Goal: Information Seeking & Learning: Check status

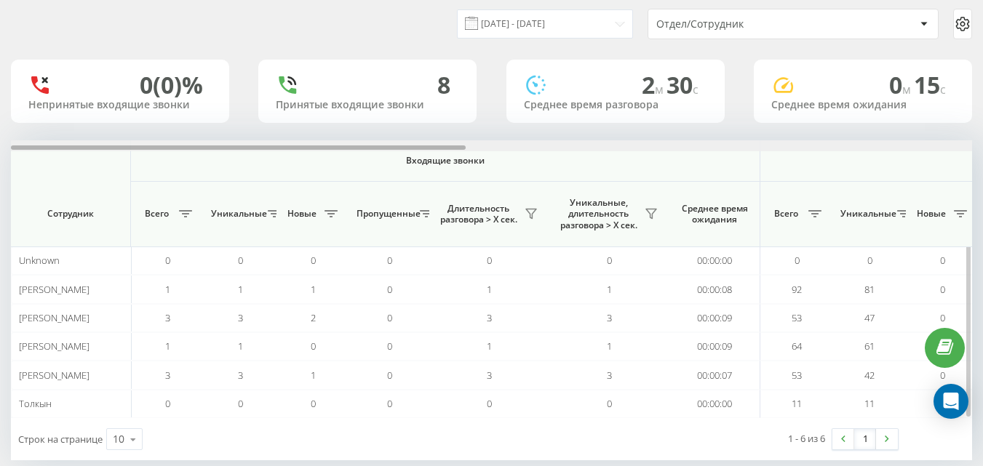
click at [968, 150] on div at bounding box center [491, 145] width 961 height 11
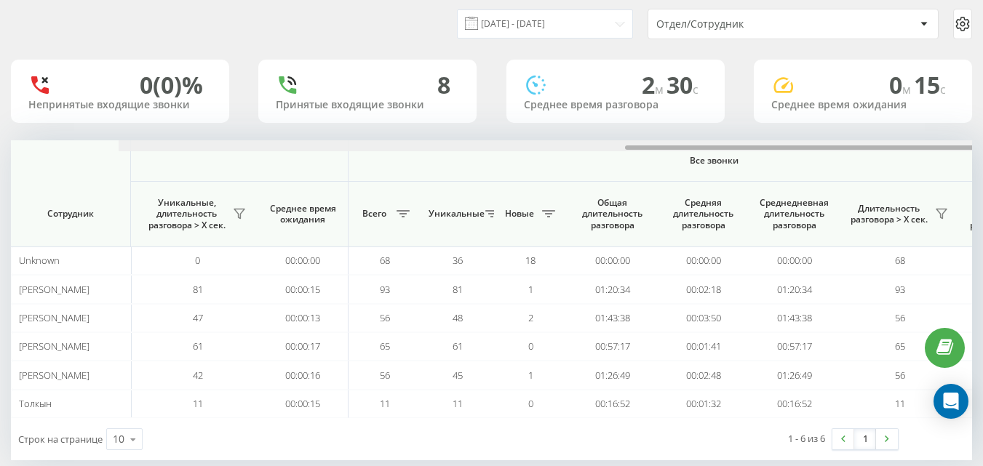
click at [968, 150] on div at bounding box center [599, 145] width 961 height 11
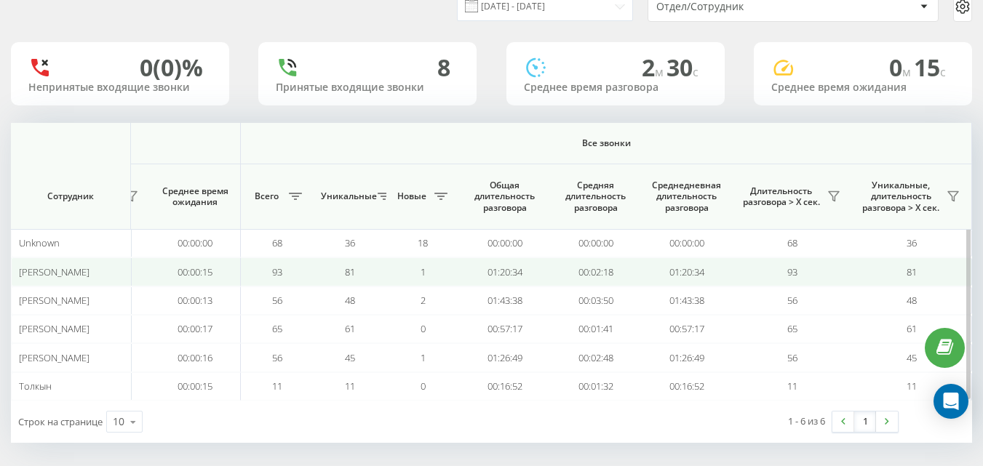
scroll to position [62, 0]
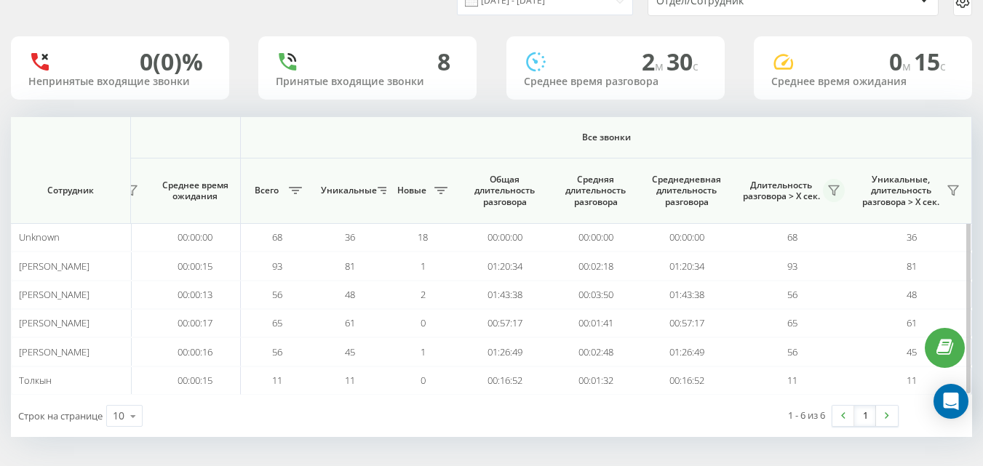
click at [832, 191] on icon at bounding box center [834, 190] width 10 height 9
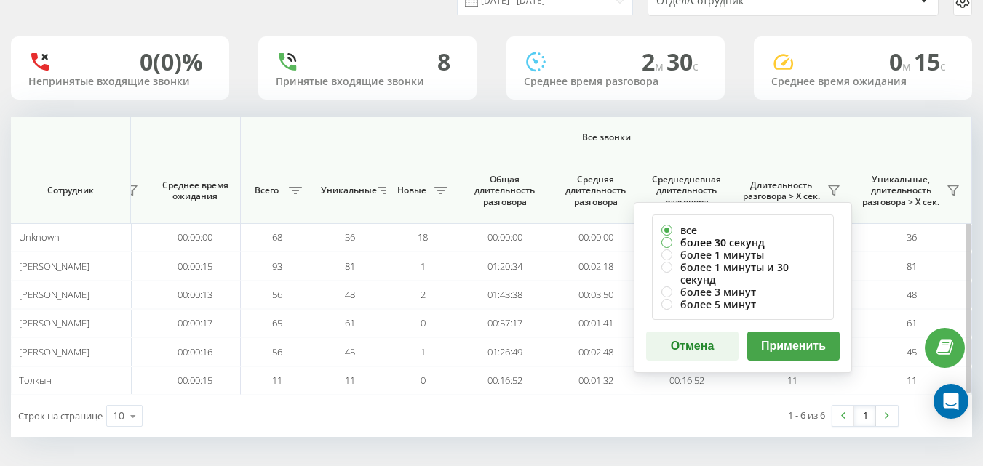
drag, startPoint x: 765, startPoint y: 242, endPoint x: 781, endPoint y: 357, distance: 116.1
click at [764, 243] on label "более 30 секунд" at bounding box center [742, 242] width 163 height 12
radio input "true"
click at [788, 340] on button "Применить" at bounding box center [793, 346] width 92 height 29
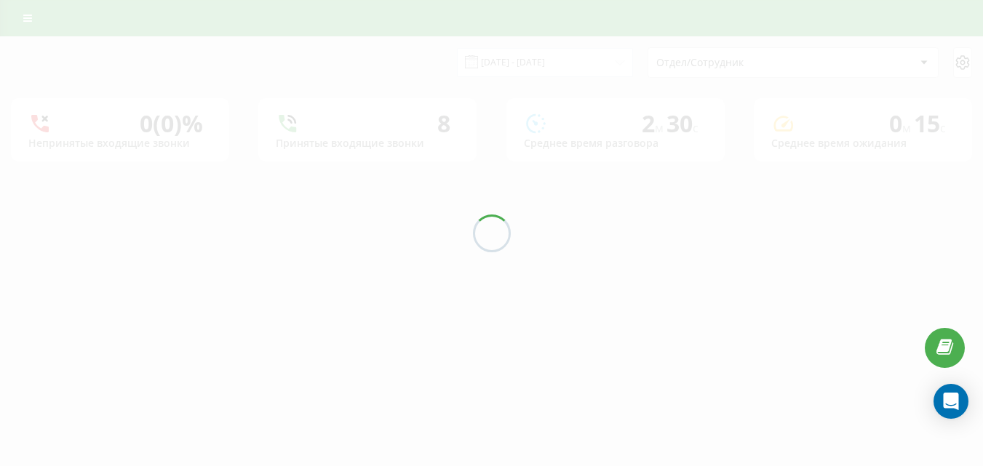
scroll to position [0, 0]
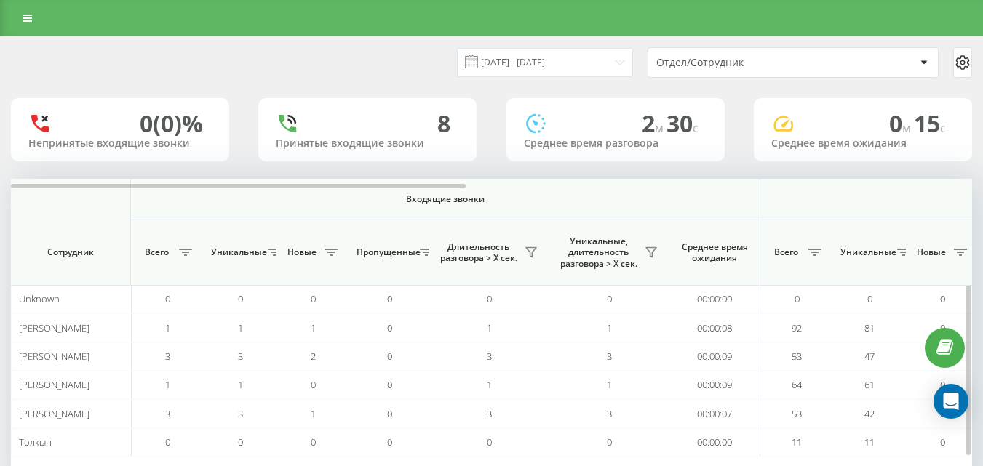
click at [869, 189] on div at bounding box center [491, 184] width 961 height 11
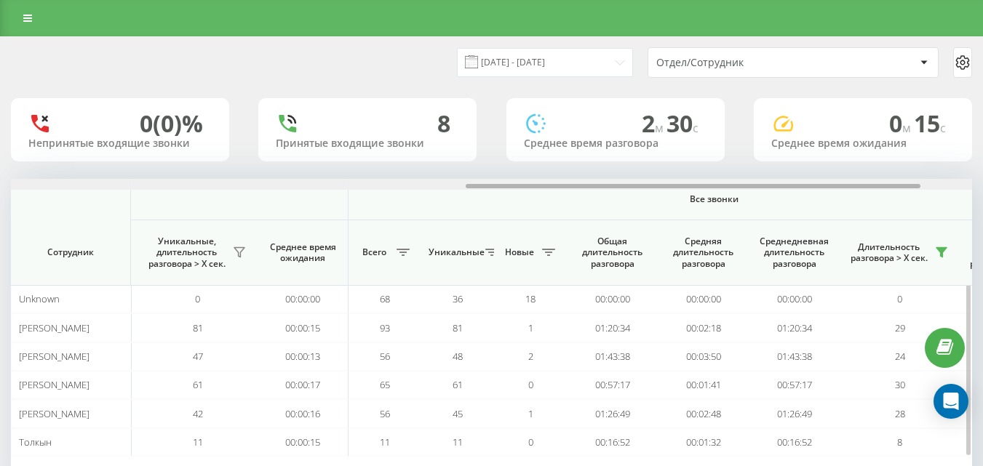
click at [869, 188] on div at bounding box center [693, 186] width 455 height 4
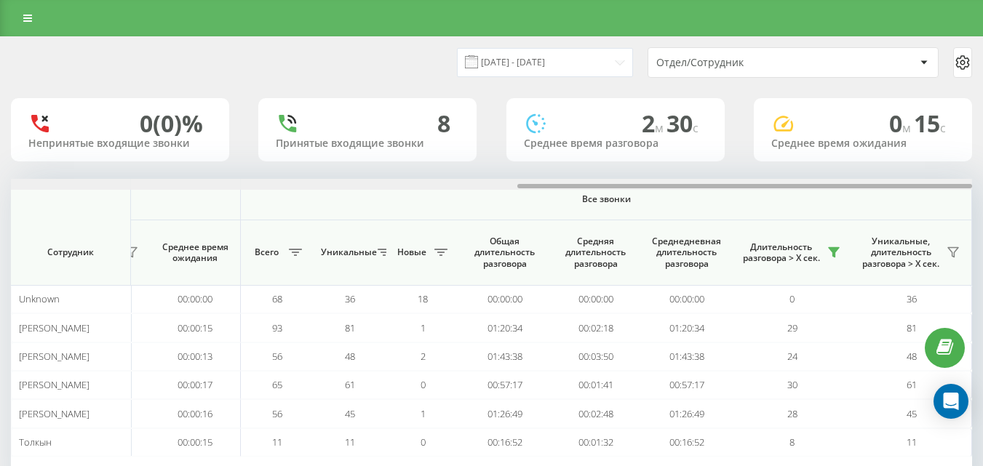
drag, startPoint x: 869, startPoint y: 188, endPoint x: 990, endPoint y: 220, distance: 125.6
click at [982, 209] on html "e-r-a.kz Дашборд Центр обращений Аналитика Ваши отчеты Отчет маркетолога Отчеты…" at bounding box center [491, 233] width 983 height 466
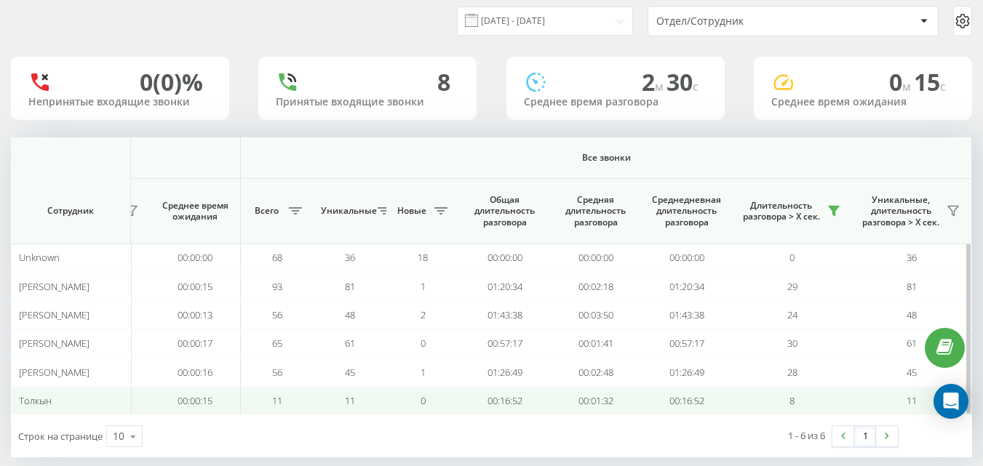
scroll to position [62, 0]
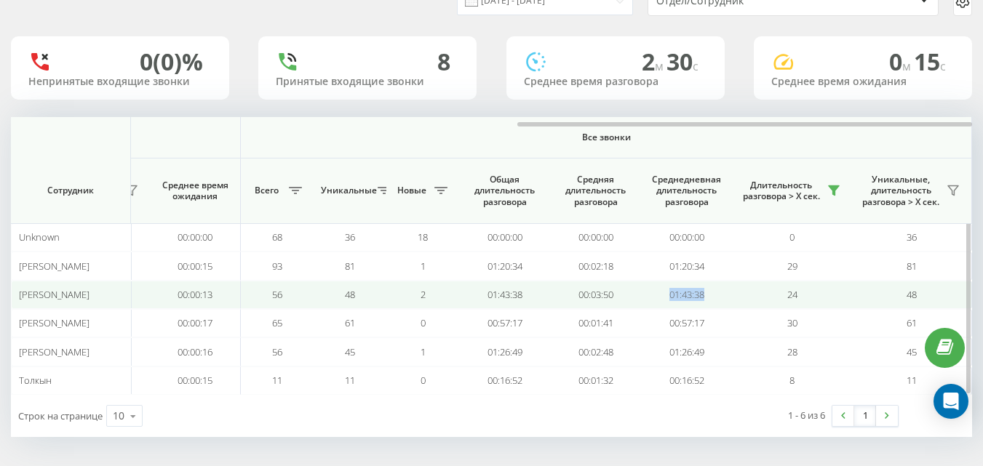
drag, startPoint x: 658, startPoint y: 295, endPoint x: 746, endPoint y: 308, distance: 89.6
click at [807, 298] on td "24" at bounding box center [792, 295] width 120 height 28
drag, startPoint x: 805, startPoint y: 298, endPoint x: 777, endPoint y: 304, distance: 28.4
click at [776, 304] on td "24" at bounding box center [792, 295] width 120 height 28
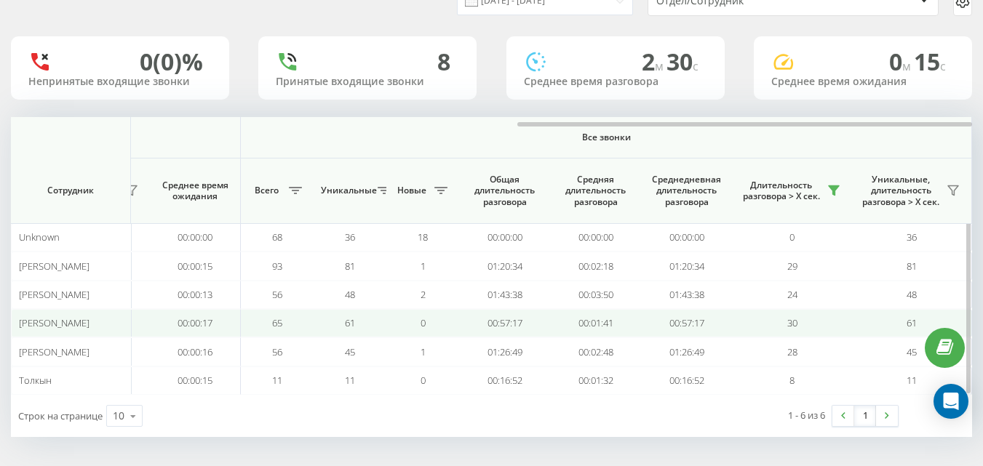
click at [791, 335] on td "30" at bounding box center [792, 323] width 120 height 28
drag, startPoint x: 773, startPoint y: 329, endPoint x: 839, endPoint y: 329, distance: 66.2
click at [839, 329] on td "30" at bounding box center [792, 323] width 120 height 28
drag, startPoint x: 837, startPoint y: 328, endPoint x: 824, endPoint y: 330, distance: 14.0
click at [835, 328] on td "30" at bounding box center [792, 323] width 120 height 28
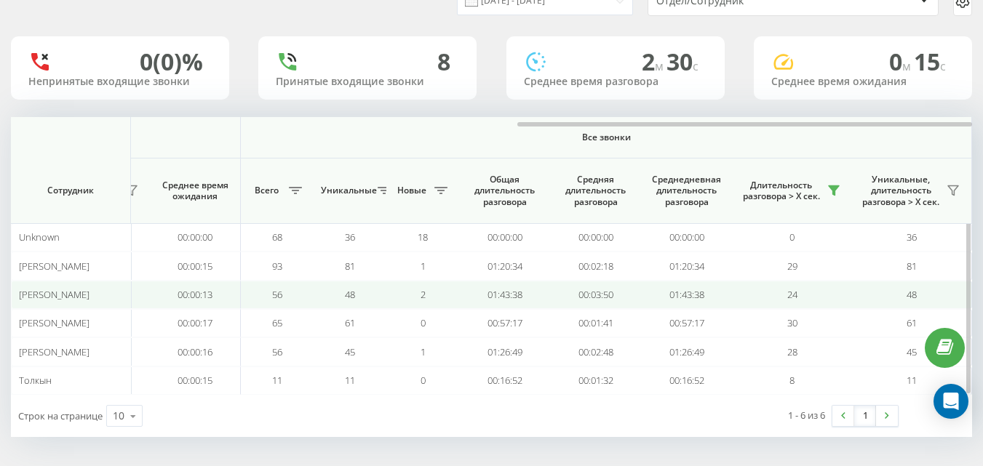
click at [802, 295] on td "24" at bounding box center [792, 295] width 120 height 28
drag, startPoint x: 802, startPoint y: 295, endPoint x: 772, endPoint y: 289, distance: 31.1
click at [772, 289] on td "24" at bounding box center [792, 295] width 120 height 28
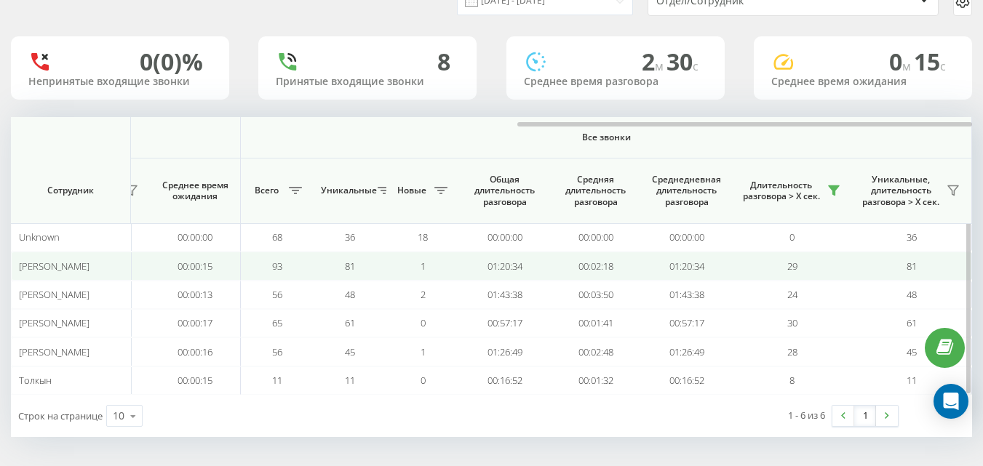
click at [780, 271] on td "29" at bounding box center [792, 266] width 120 height 28
drag, startPoint x: 781, startPoint y: 271, endPoint x: 808, endPoint y: 271, distance: 27.6
click at [808, 271] on td "29" at bounding box center [792, 266] width 120 height 28
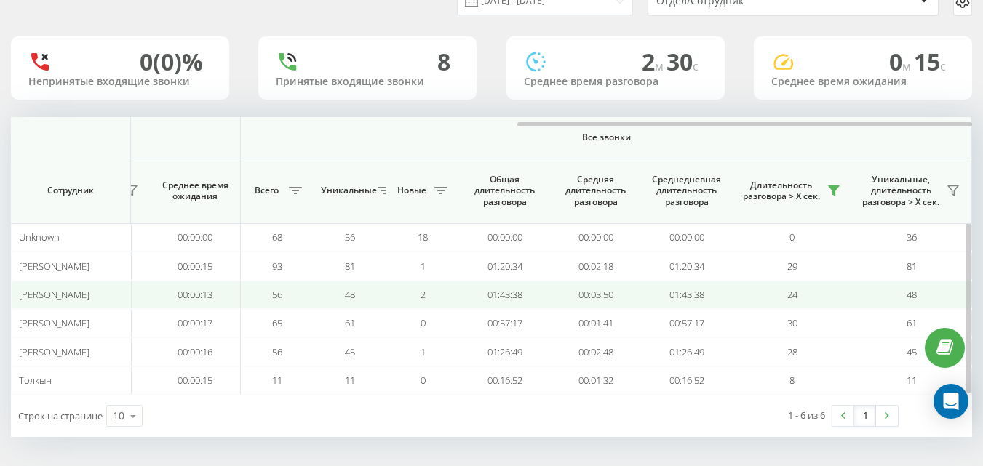
click at [808, 295] on td "24" at bounding box center [792, 295] width 120 height 28
drag, startPoint x: 802, startPoint y: 295, endPoint x: 785, endPoint y: 298, distance: 17.7
click at [781, 297] on td "24" at bounding box center [792, 295] width 120 height 28
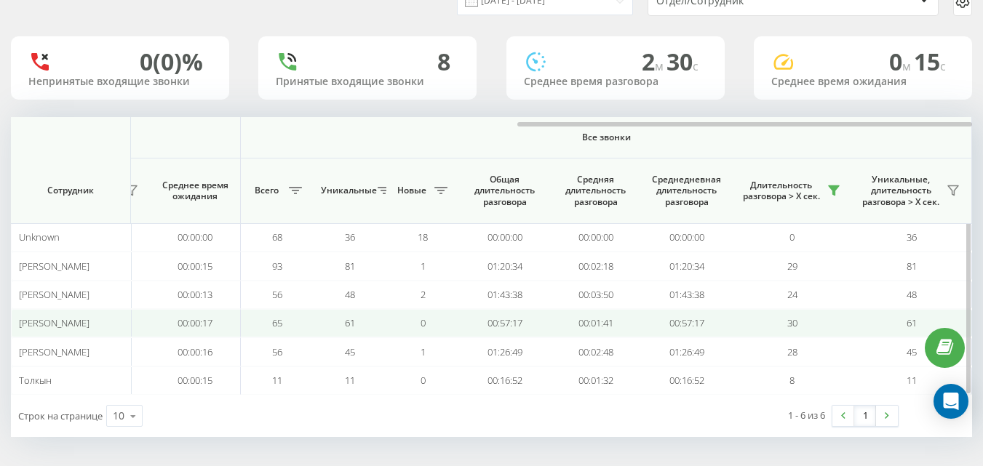
click at [779, 318] on td "30" at bounding box center [792, 323] width 120 height 28
drag, startPoint x: 778, startPoint y: 320, endPoint x: 801, endPoint y: 325, distance: 23.1
click at [800, 325] on td "30" at bounding box center [792, 323] width 120 height 28
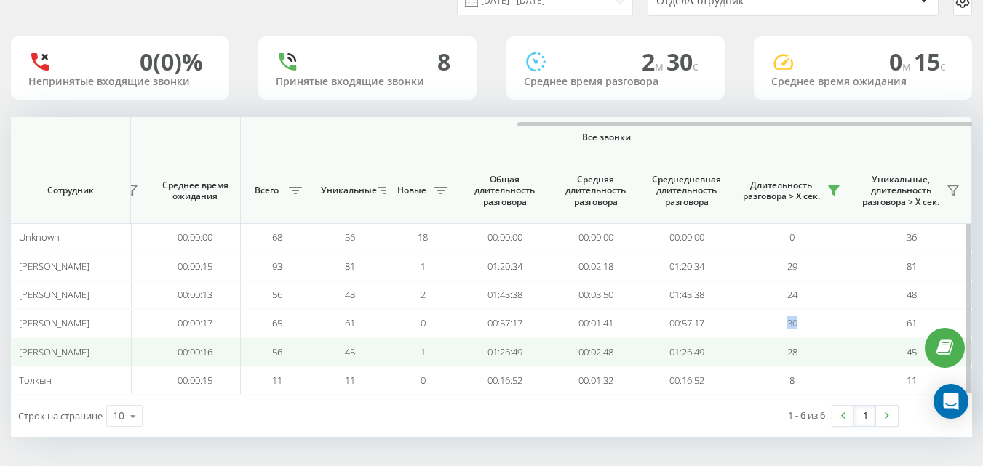
drag, startPoint x: 805, startPoint y: 330, endPoint x: 810, endPoint y: 351, distance: 21.0
click at [805, 332] on td "30" at bounding box center [792, 323] width 120 height 28
drag, startPoint x: 810, startPoint y: 351, endPoint x: 782, endPoint y: 354, distance: 28.6
click at [782, 354] on td "28" at bounding box center [792, 352] width 120 height 28
click at [780, 354] on td "28" at bounding box center [792, 352] width 120 height 28
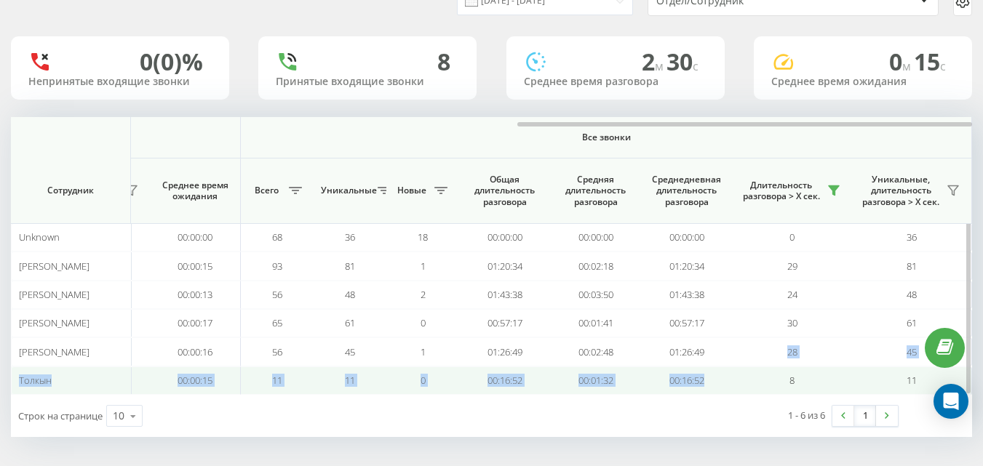
drag, startPoint x: 773, startPoint y: 357, endPoint x: 777, endPoint y: 385, distance: 28.0
click at [789, 380] on span "8" at bounding box center [791, 380] width 5 height 13
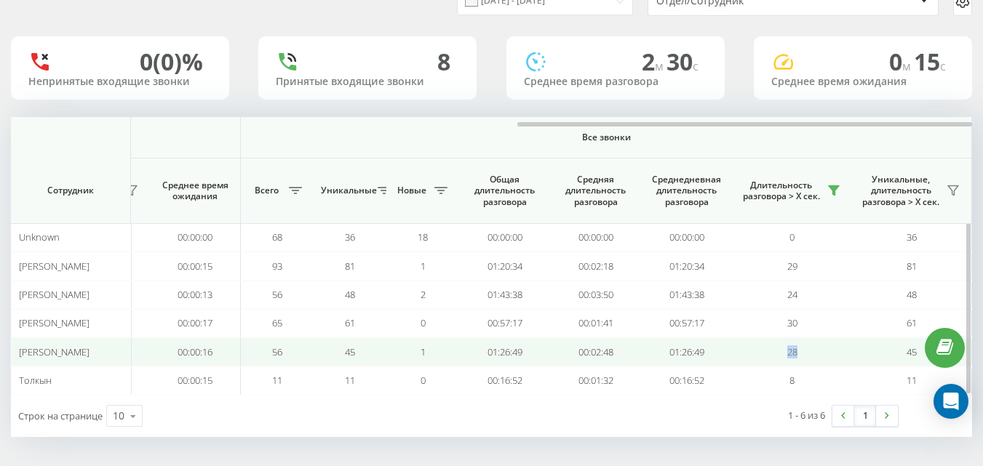
drag, startPoint x: 792, startPoint y: 354, endPoint x: 751, endPoint y: 354, distance: 41.5
click at [751, 354] on td "28" at bounding box center [792, 352] width 120 height 28
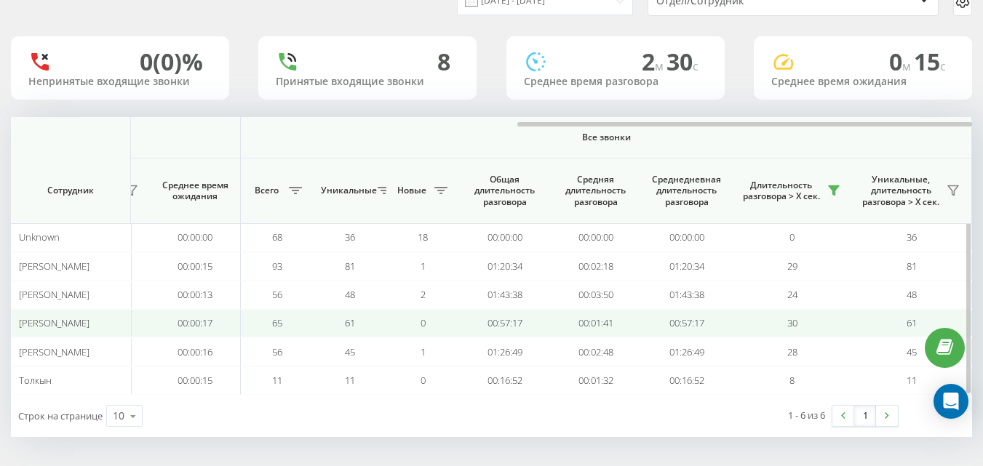
click at [754, 330] on td "30" at bounding box center [792, 323] width 120 height 28
drag, startPoint x: 757, startPoint y: 324, endPoint x: 837, endPoint y: 332, distance: 81.2
click at [837, 332] on td "30" at bounding box center [792, 323] width 120 height 28
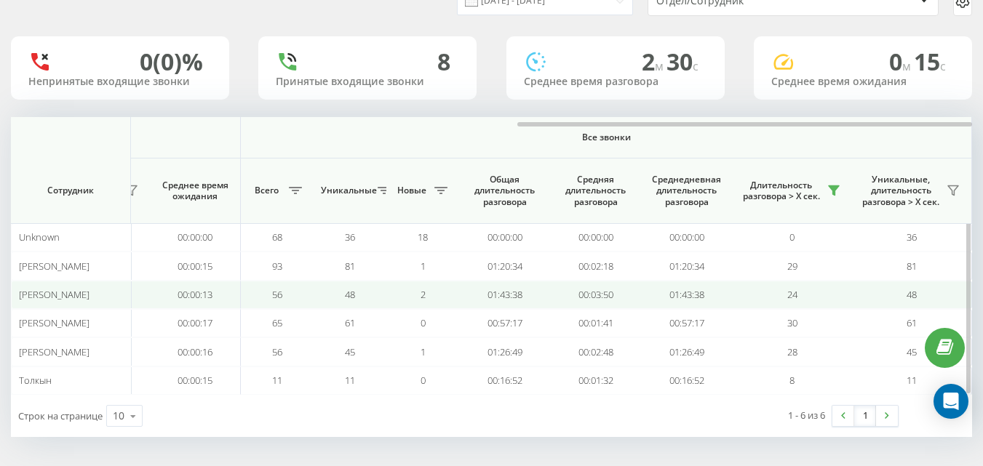
click at [832, 307] on td "24" at bounding box center [792, 295] width 120 height 28
drag, startPoint x: 827, startPoint y: 295, endPoint x: 772, endPoint y: 293, distance: 54.6
click at [772, 293] on td "24" at bounding box center [792, 295] width 120 height 28
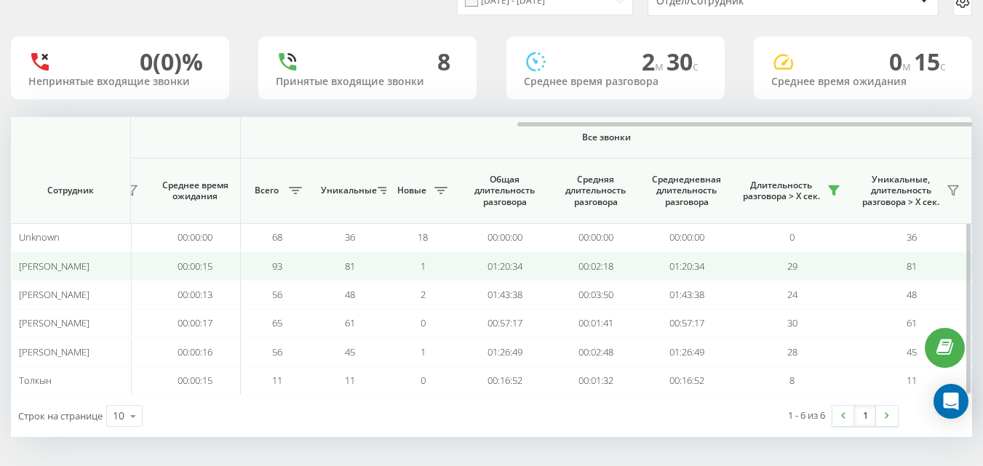
click at [770, 272] on td "29" at bounding box center [792, 266] width 120 height 28
drag, startPoint x: 770, startPoint y: 266, endPoint x: 822, endPoint y: 268, distance: 51.7
click at [822, 268] on td "29" at bounding box center [792, 266] width 120 height 28
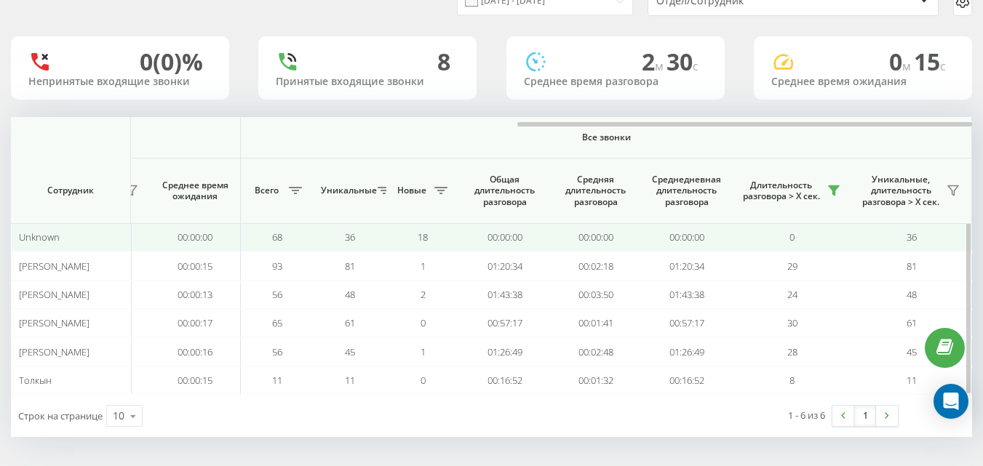
drag, startPoint x: 821, startPoint y: 244, endPoint x: 812, endPoint y: 229, distance: 17.4
click at [820, 239] on td "0" at bounding box center [792, 237] width 120 height 28
drag, startPoint x: 812, startPoint y: 229, endPoint x: 770, endPoint y: 231, distance: 41.5
click at [770, 231] on td "0" at bounding box center [792, 237] width 120 height 28
click at [755, 239] on td "0" at bounding box center [792, 237] width 120 height 28
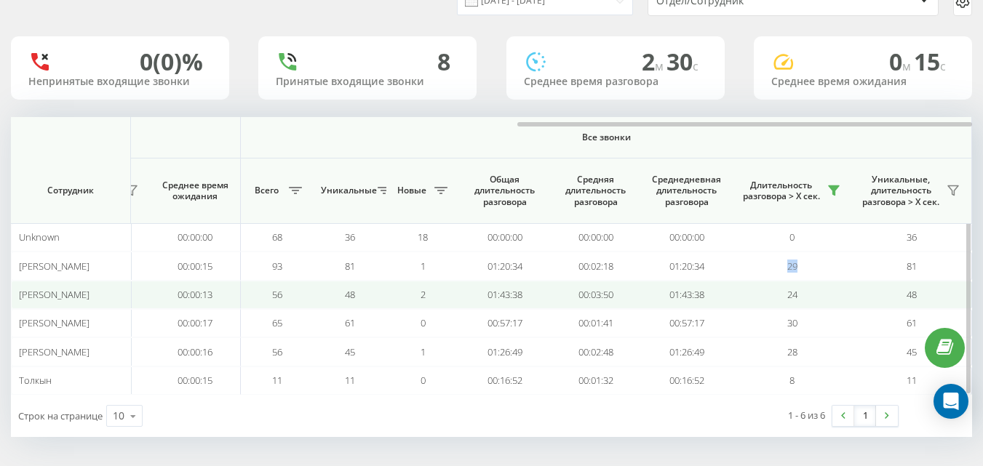
drag, startPoint x: 772, startPoint y: 259, endPoint x: 831, endPoint y: 284, distance: 64.2
click at [826, 268] on td "29" at bounding box center [792, 266] width 120 height 28
drag, startPoint x: 760, startPoint y: 298, endPoint x: 728, endPoint y: 298, distance: 32.0
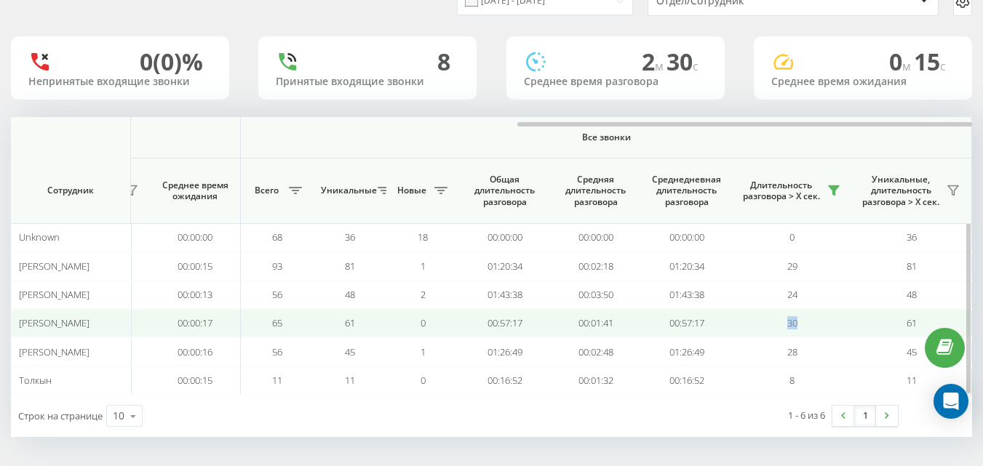
drag, startPoint x: 765, startPoint y: 319, endPoint x: 821, endPoint y: 322, distance: 56.1
click at [821, 322] on td "30" at bounding box center [792, 323] width 120 height 28
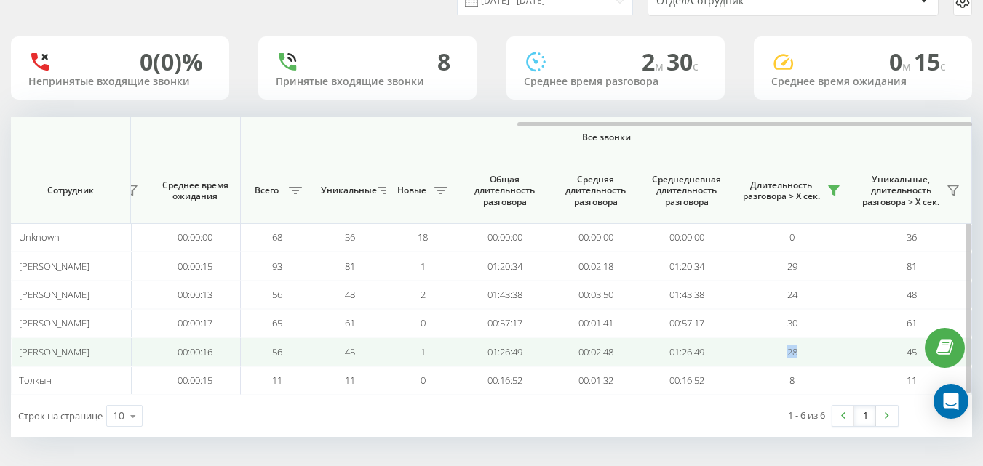
drag, startPoint x: 784, startPoint y: 352, endPoint x: 764, endPoint y: 351, distance: 20.4
click at [764, 351] on td "28" at bounding box center [792, 352] width 120 height 28
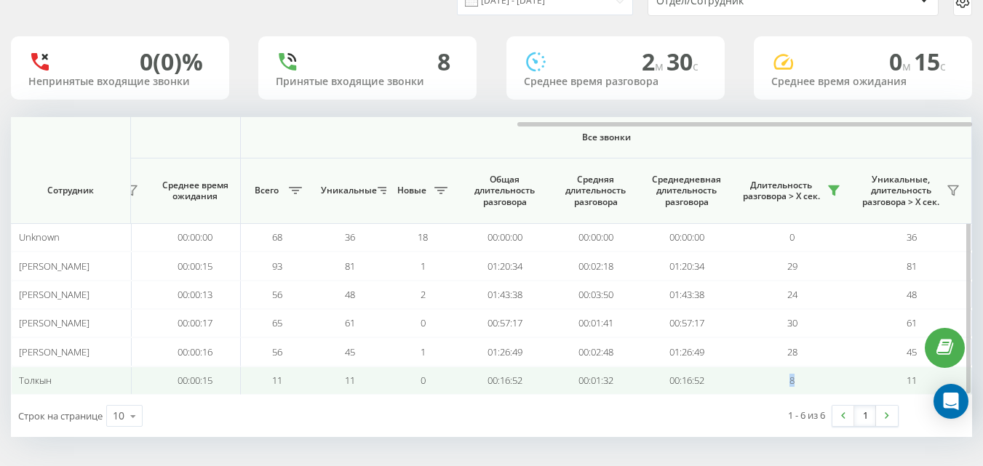
drag, startPoint x: 768, startPoint y: 378, endPoint x: 821, endPoint y: 381, distance: 53.2
click at [821, 381] on td "8" at bounding box center [792, 381] width 120 height 28
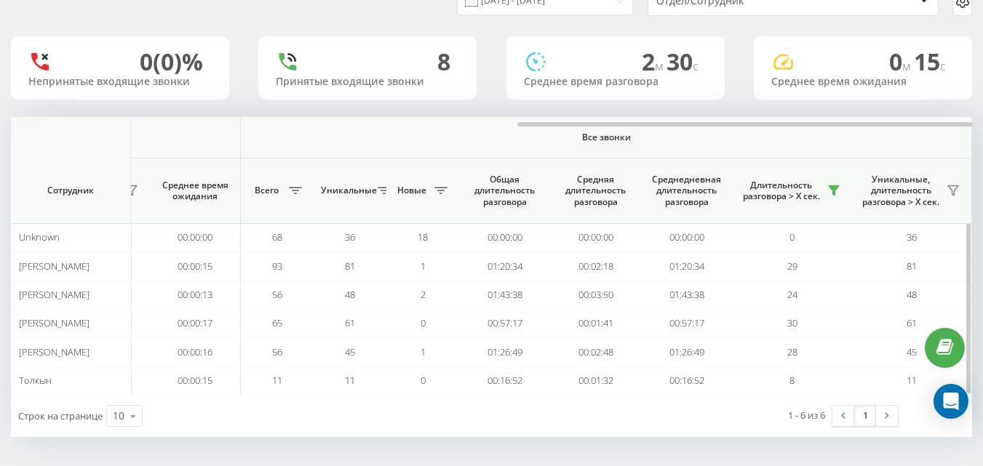
click at [464, 148] on th "Все звонки" at bounding box center [606, 137] width 731 height 41
